Goal: Task Accomplishment & Management: Use online tool/utility

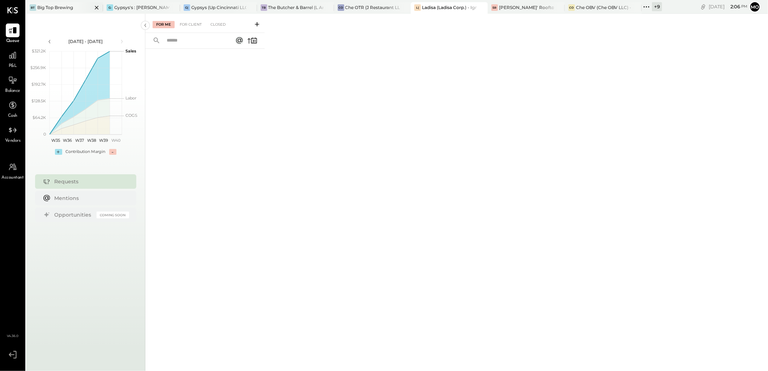
click at [60, 10] on div "Big Top Brewing" at bounding box center [55, 7] width 36 height 6
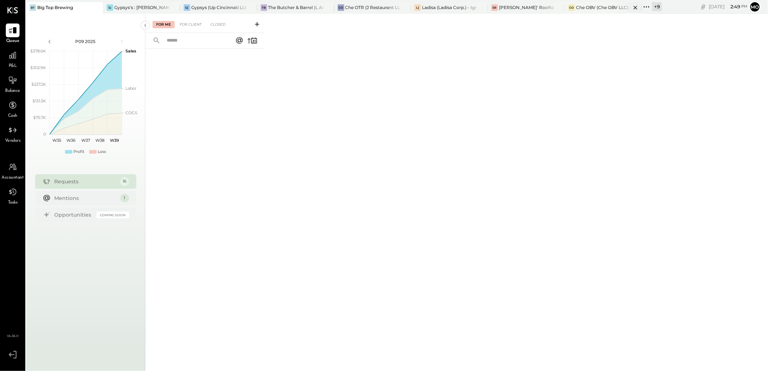
click at [586, 5] on div "Che OBV (Che OBV LLC) - Ignite" at bounding box center [603, 7] width 55 height 6
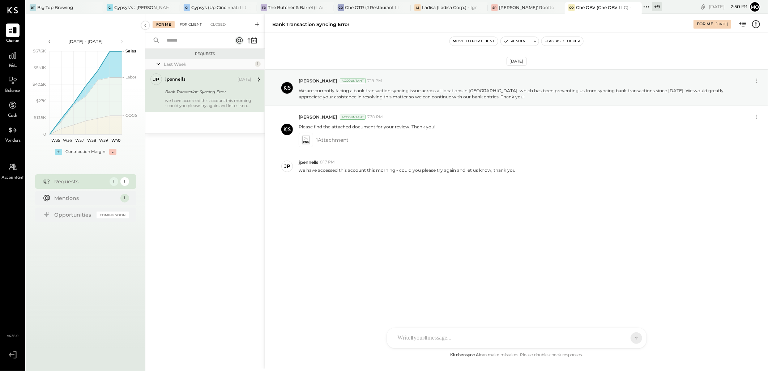
click at [190, 26] on div "For Client" at bounding box center [190, 24] width 29 height 7
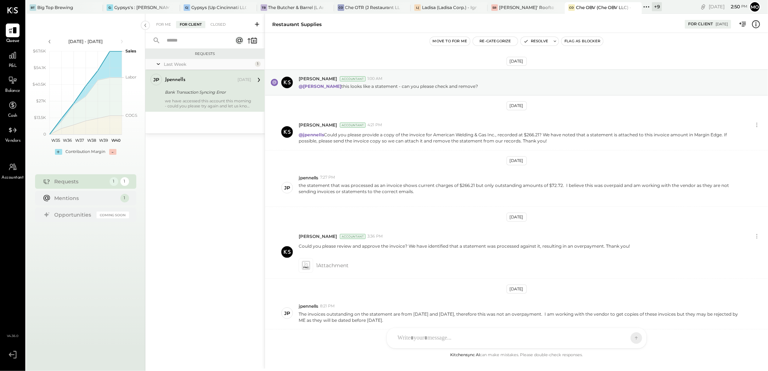
scroll to position [81, 0]
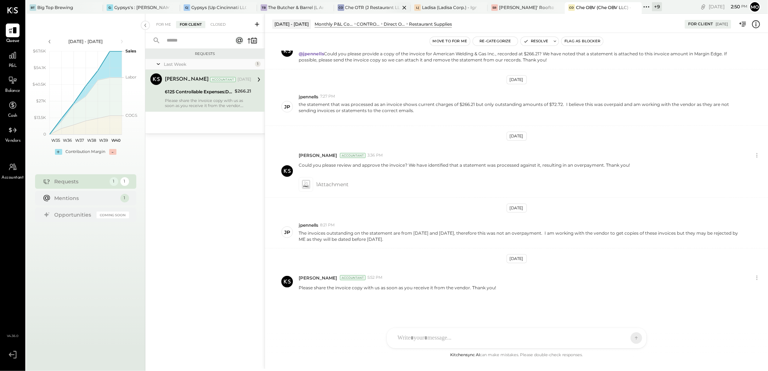
click at [359, 5] on div "Che OTR (J Restaurant LLC) - Ignite" at bounding box center [373, 7] width 55 height 6
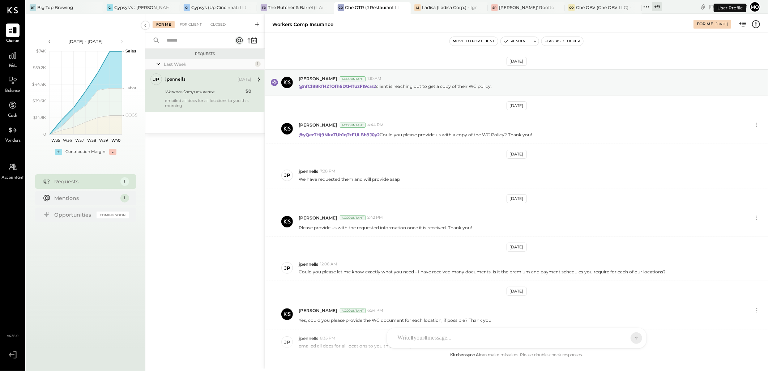
scroll to position [59, 0]
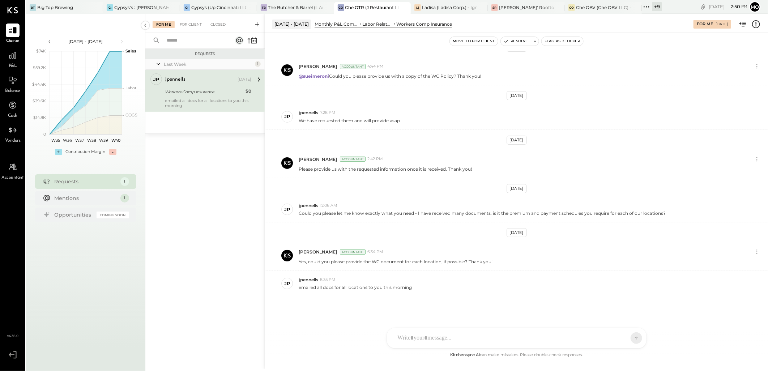
drag, startPoint x: 417, startPoint y: 338, endPoint x: 425, endPoint y: 332, distance: 10.3
click at [416, 338] on div at bounding box center [510, 338] width 232 height 16
drag, startPoint x: 496, startPoint y: 308, endPoint x: 393, endPoint y: 298, distance: 103.6
click at [390, 298] on div "**********" at bounding box center [517, 308] width 260 height 39
click at [632, 298] on icon at bounding box center [631, 296] width 5 height 5
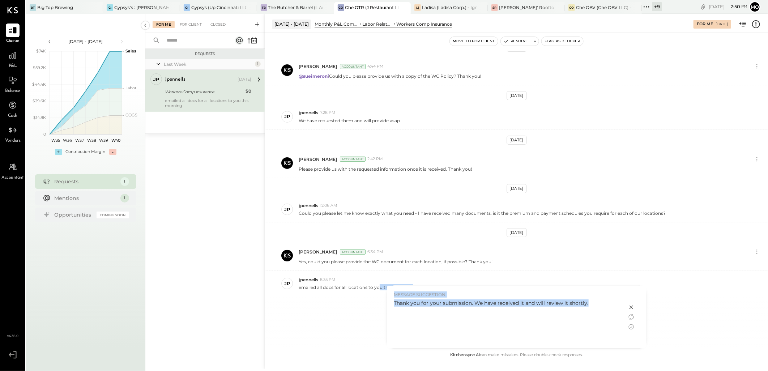
drag, startPoint x: 588, startPoint y: 302, endPoint x: 379, endPoint y: 299, distance: 208.8
click at [379, 299] on div "[DATE] - [DATE] Monthly P&L Comparison LABOR Labor Related Expenses Workers Com…" at bounding box center [517, 191] width 504 height 355
click at [497, 331] on div "Thank you for your submission. We have received it and will review it shortly." at bounding box center [507, 322] width 226 height 45
drag, startPoint x: 590, startPoint y: 302, endPoint x: 394, endPoint y: 306, distance: 196.5
click at [394, 306] on div "Thank you for your submission. We have received it and will review it shortly." at bounding box center [507, 303] width 226 height 7
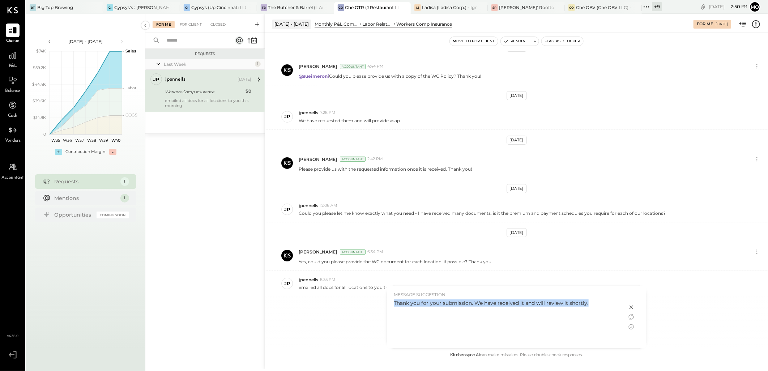
copy div "Thank you for your submission. We have received it and will review it shortly."
click at [630, 306] on icon at bounding box center [631, 307] width 9 height 9
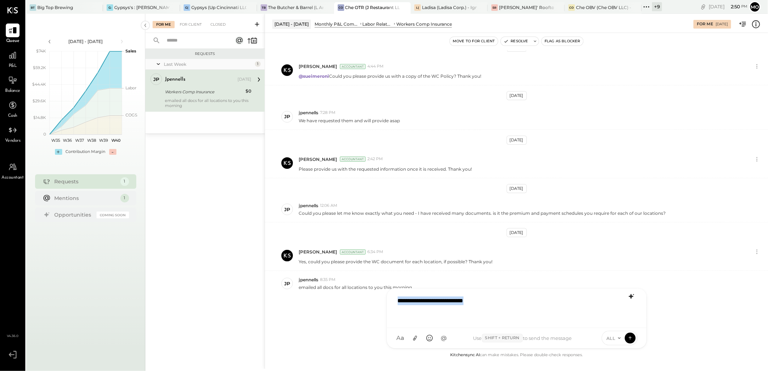
drag, startPoint x: 458, startPoint y: 301, endPoint x: 355, endPoint y: 301, distance: 103.1
click at [355, 301] on div "[DATE] - [DATE] Monthly P&L Comparison LABOR Labor Related Expenses Workers Com…" at bounding box center [517, 191] width 504 height 355
drag, startPoint x: 401, startPoint y: 300, endPoint x: 489, endPoint y: 303, distance: 88.7
click at [489, 303] on div "**********" at bounding box center [516, 307] width 245 height 29
drag, startPoint x: 490, startPoint y: 300, endPoint x: 540, endPoint y: 300, distance: 49.9
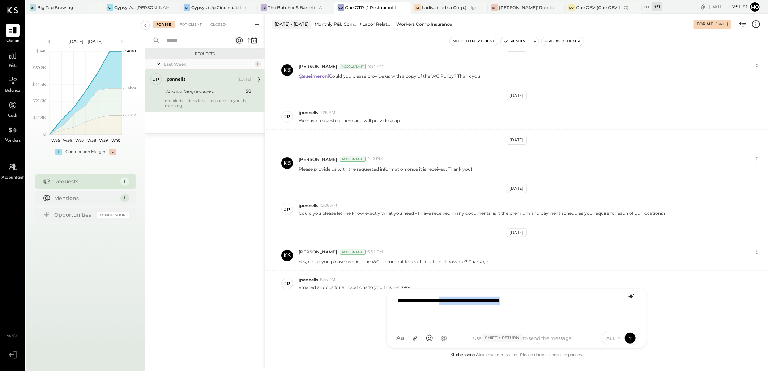
click at [540, 300] on div "**********" at bounding box center [516, 307] width 245 height 29
click at [541, 300] on div "**********" at bounding box center [516, 307] width 245 height 29
click at [634, 338] on icon at bounding box center [630, 338] width 7 height 7
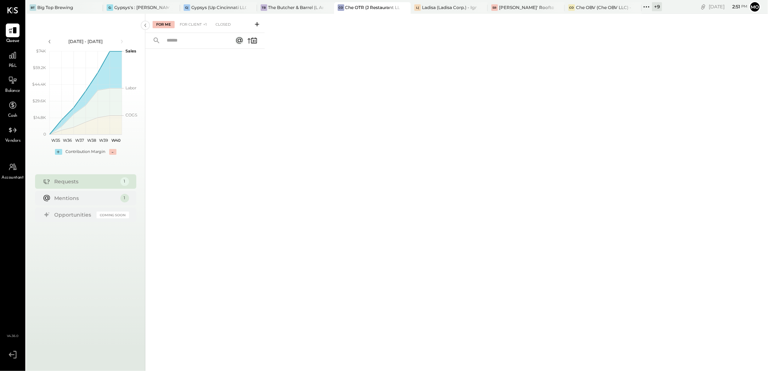
click at [207, 28] on div "For Me For Client +1 Closed" at bounding box center [204, 23] width 119 height 19
click at [200, 25] on div "For Client +1" at bounding box center [193, 24] width 34 height 7
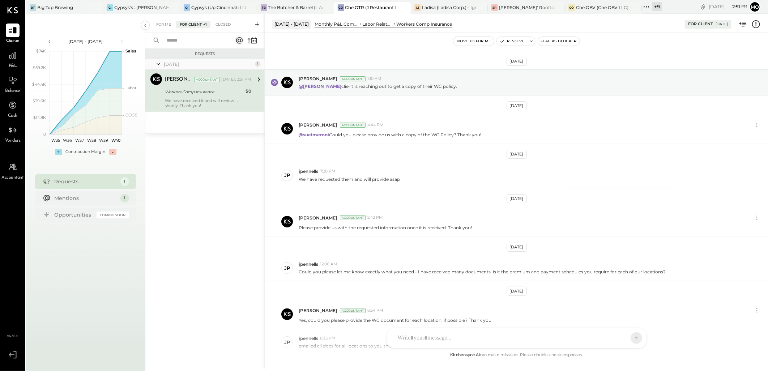
scroll to position [107, 0]
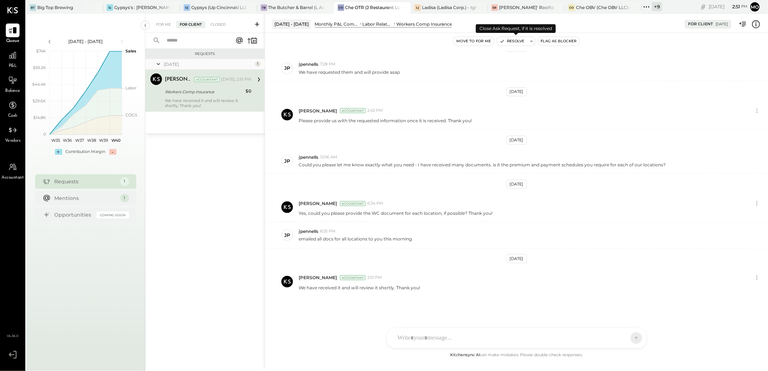
click at [515, 40] on button "Resolve" at bounding box center [512, 41] width 30 height 9
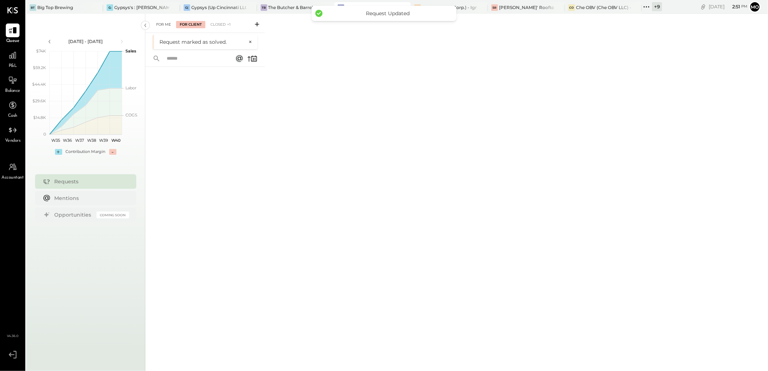
click at [166, 26] on div "For Me" at bounding box center [164, 24] width 22 height 7
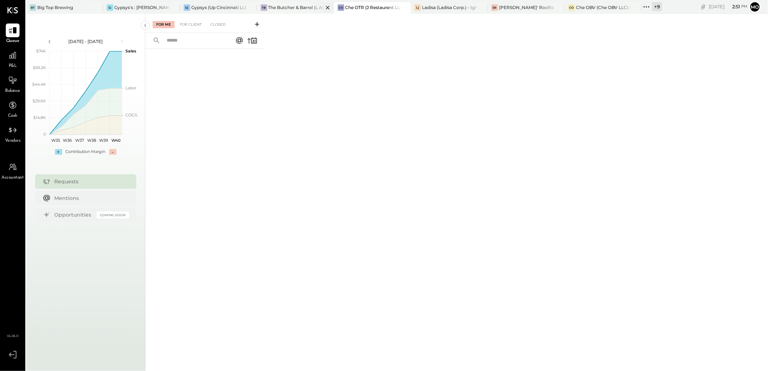
click at [287, 10] on div "The Butcher & Barrel (L Argento LLC) - [GEOGRAPHIC_DATA]" at bounding box center [295, 7] width 55 height 6
click at [185, 26] on div "For Client" at bounding box center [190, 24] width 29 height 7
